Goal: Transaction & Acquisition: Purchase product/service

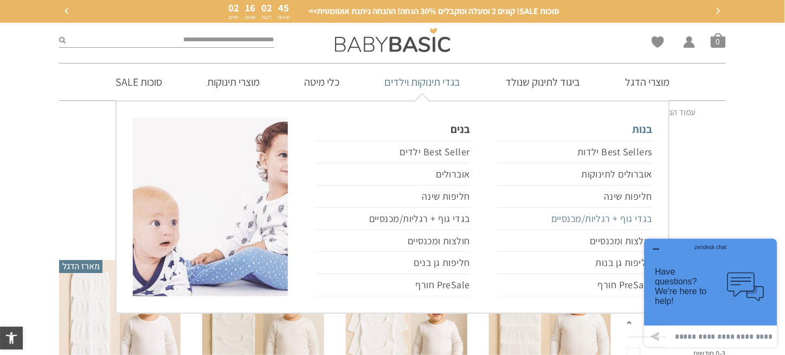
click at [576, 219] on link "בגדי גוף + רגליות/מכנסיים" at bounding box center [574, 219] width 155 height 22
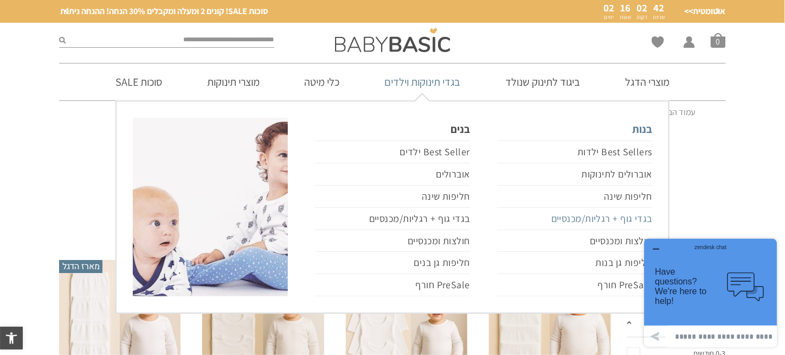
scroll to position [54, 0]
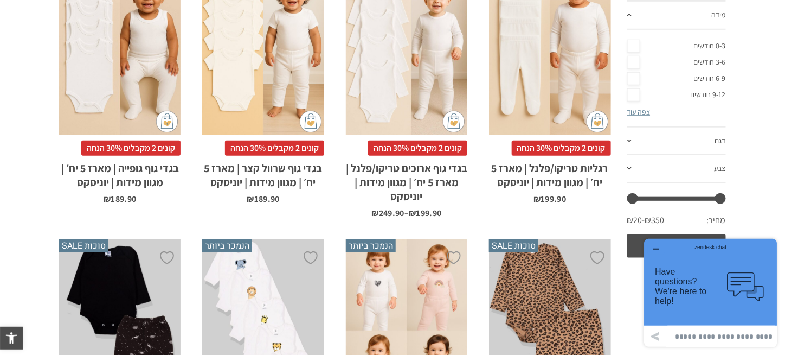
scroll to position [217, 0]
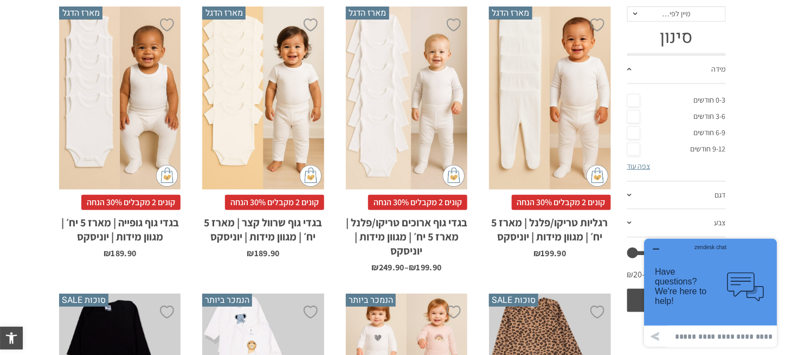
click at [407, 134] on div "x בחירת מידה 0-3m 3-6m 6-12m 12-18m 18-24m 24-30m בחירת סוג בד טריקו (עונת מעבר…" at bounding box center [406, 98] width 121 height 183
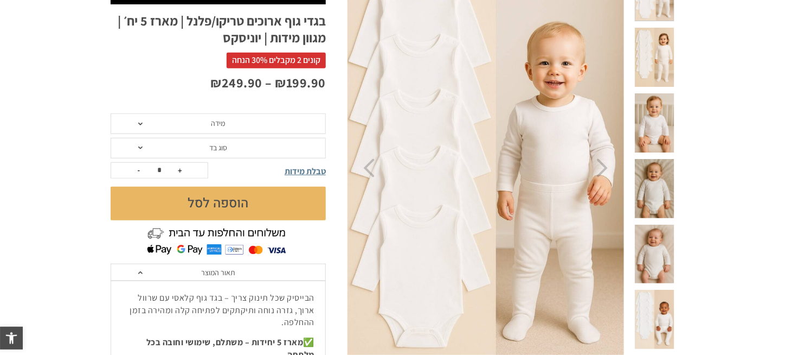
scroll to position [76, 0]
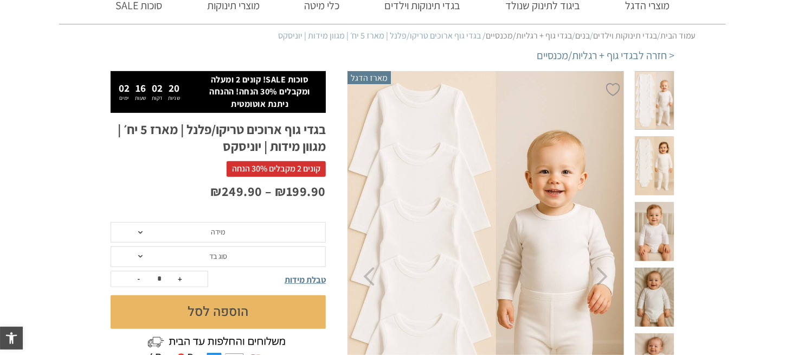
click at [264, 236] on span "מידה" at bounding box center [218, 232] width 215 height 21
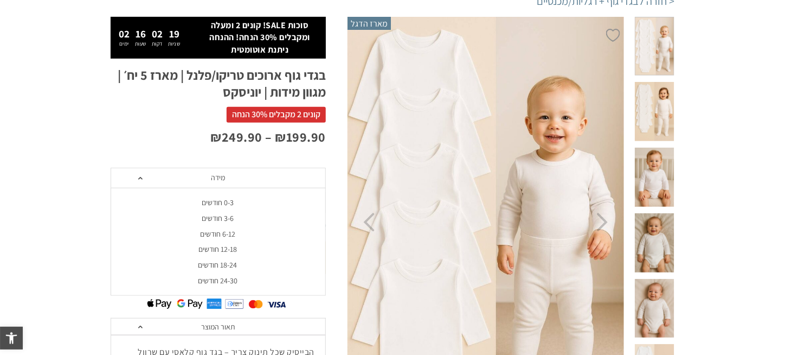
scroll to position [0, 0]
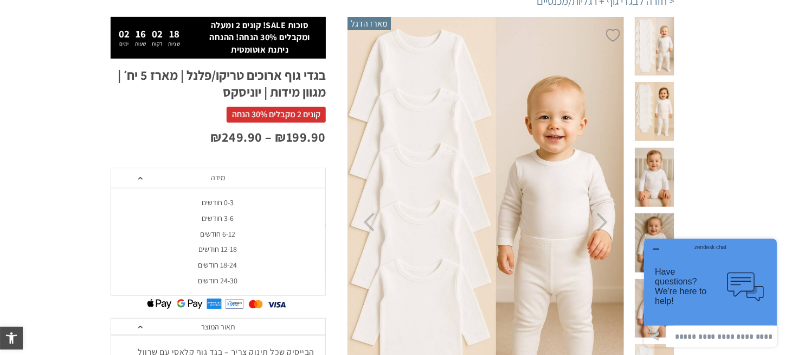
click at [232, 263] on div "18-24 חודשים" at bounding box center [217, 264] width 215 height 9
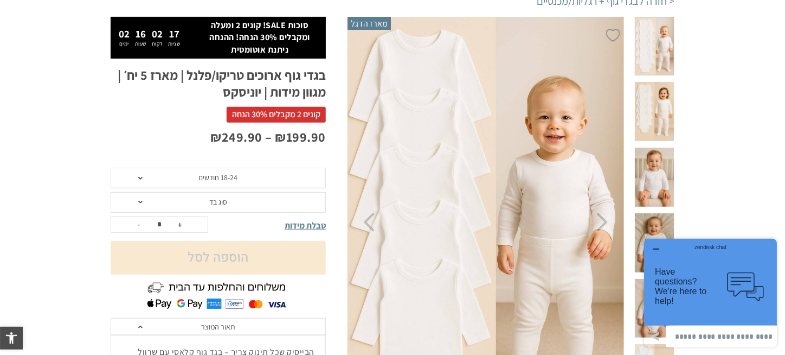
click at [245, 174] on span "18-24 חודשים" at bounding box center [218, 178] width 215 height 21
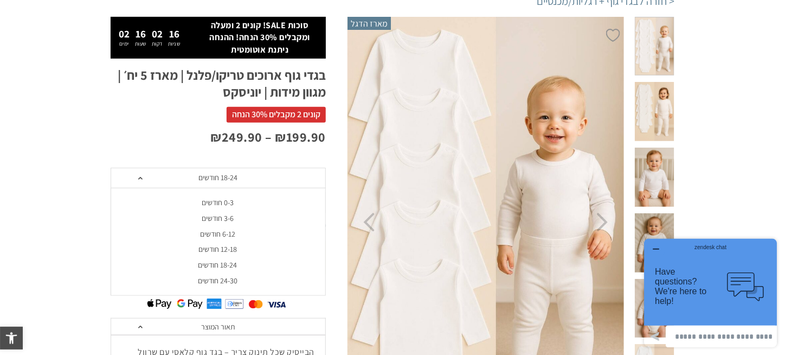
click at [231, 242] on li "12-18 חודשים" at bounding box center [217, 249] width 215 height 16
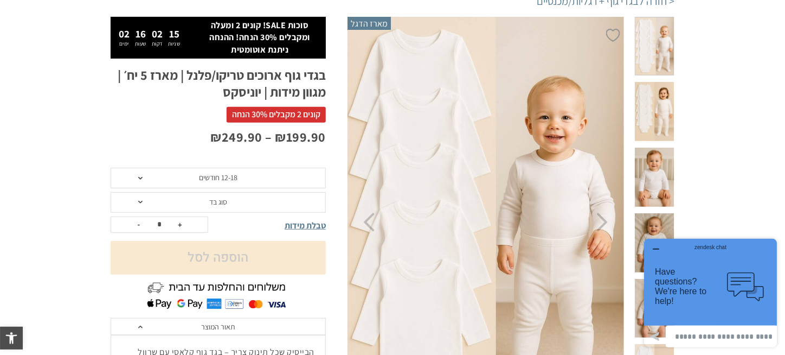
click at [243, 200] on span "סוג בד" at bounding box center [218, 202] width 215 height 21
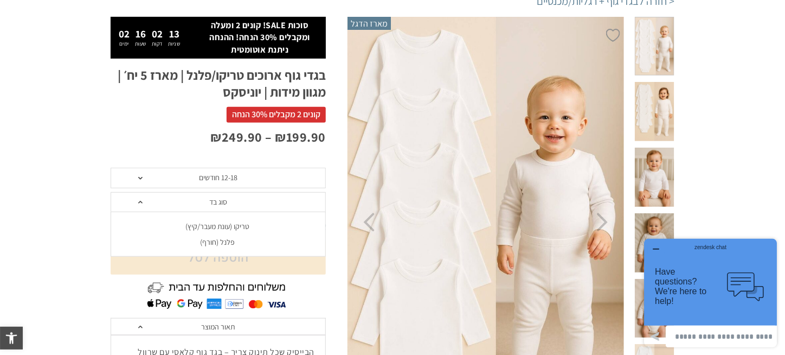
click at [223, 241] on div "פלנל (חורף)" at bounding box center [217, 242] width 215 height 9
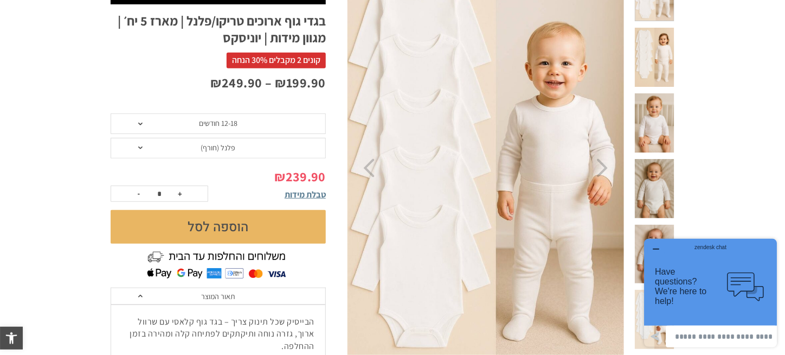
scroll to position [131, 0]
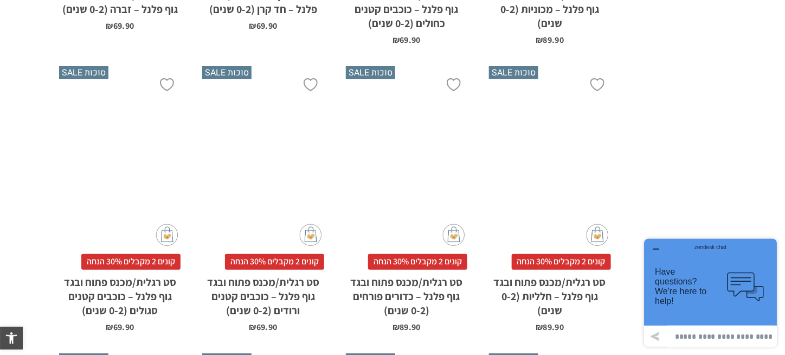
scroll to position [1865, 0]
